Goal: Task Accomplishment & Management: Manage account settings

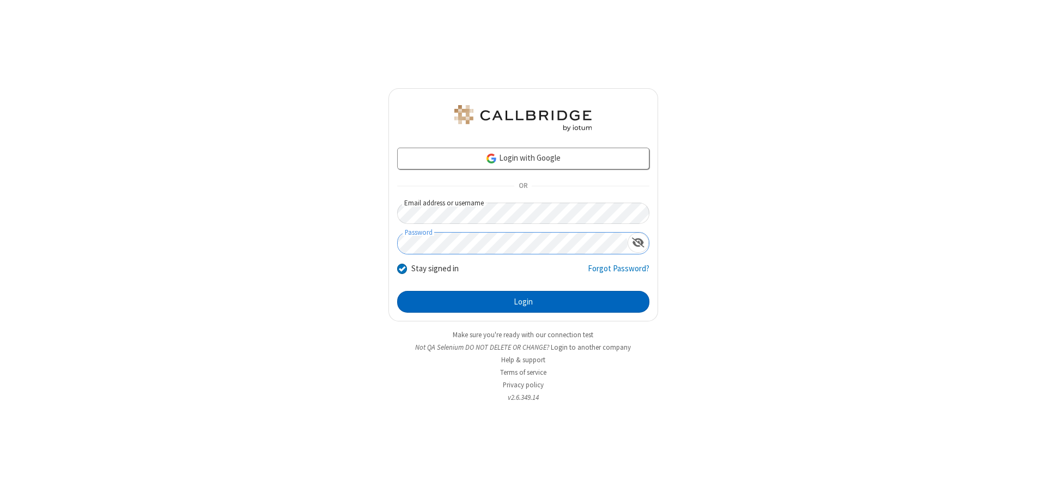
click at [523, 302] on button "Login" at bounding box center [523, 302] width 252 height 22
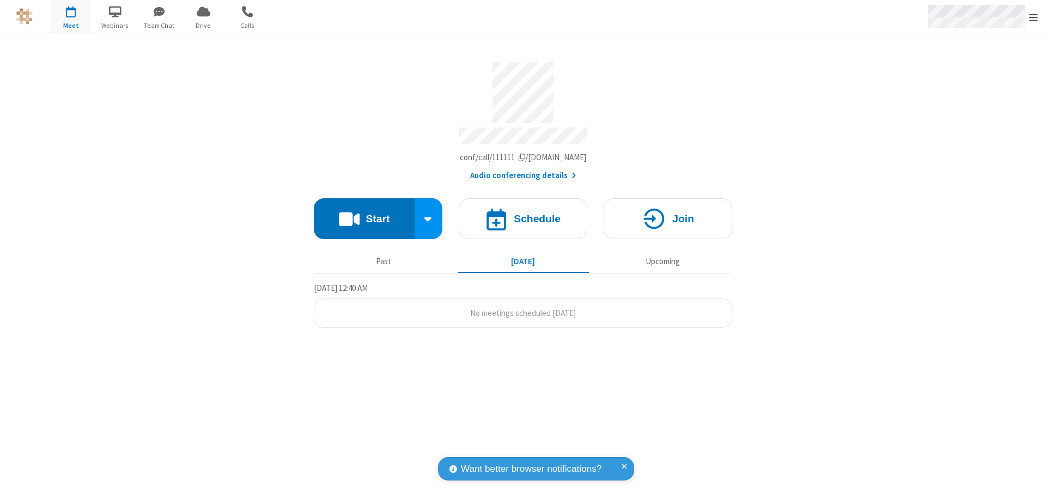
click at [1033, 17] on span "Open menu" at bounding box center [1033, 17] width 9 height 11
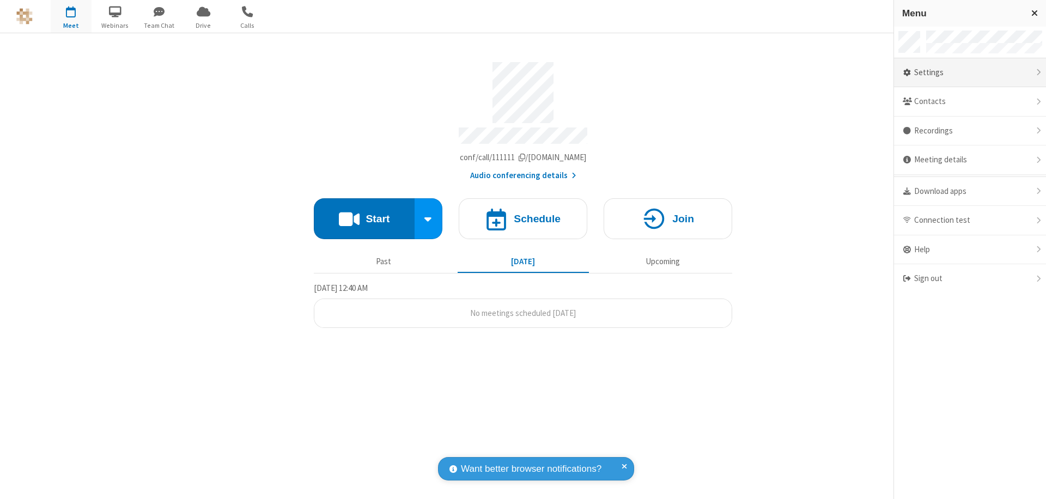
click at [969, 72] on div "Settings" at bounding box center [970, 72] width 152 height 29
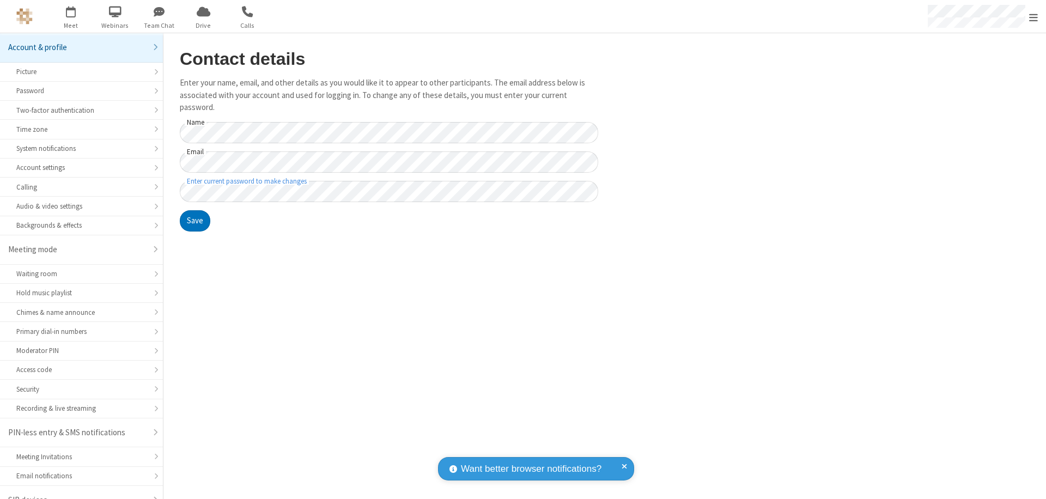
scroll to position [15, 0]
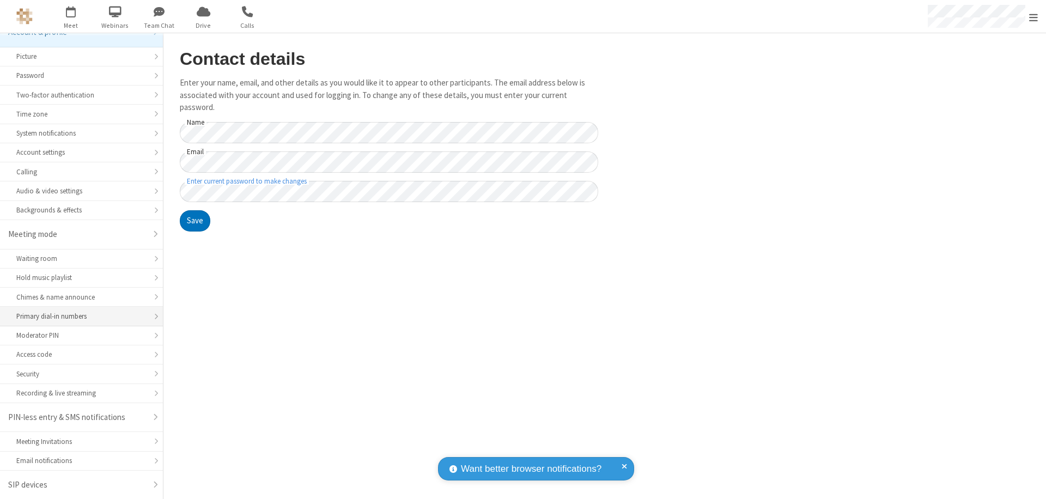
click at [77, 316] on div "Primary dial-in numbers" at bounding box center [81, 316] width 130 height 10
